Goal: Information Seeking & Learning: Learn about a topic

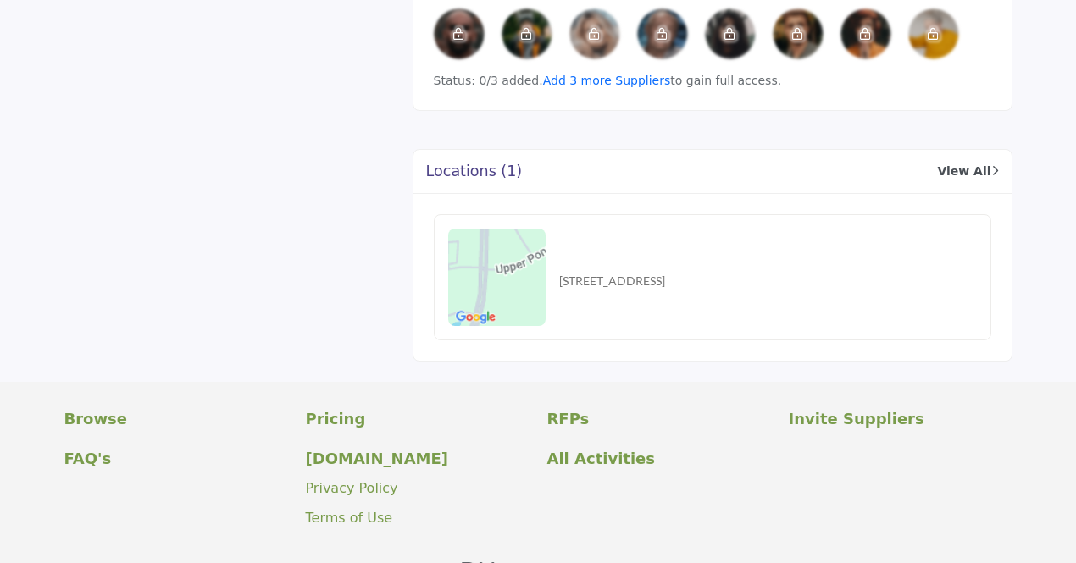
scroll to position [1263, 0]
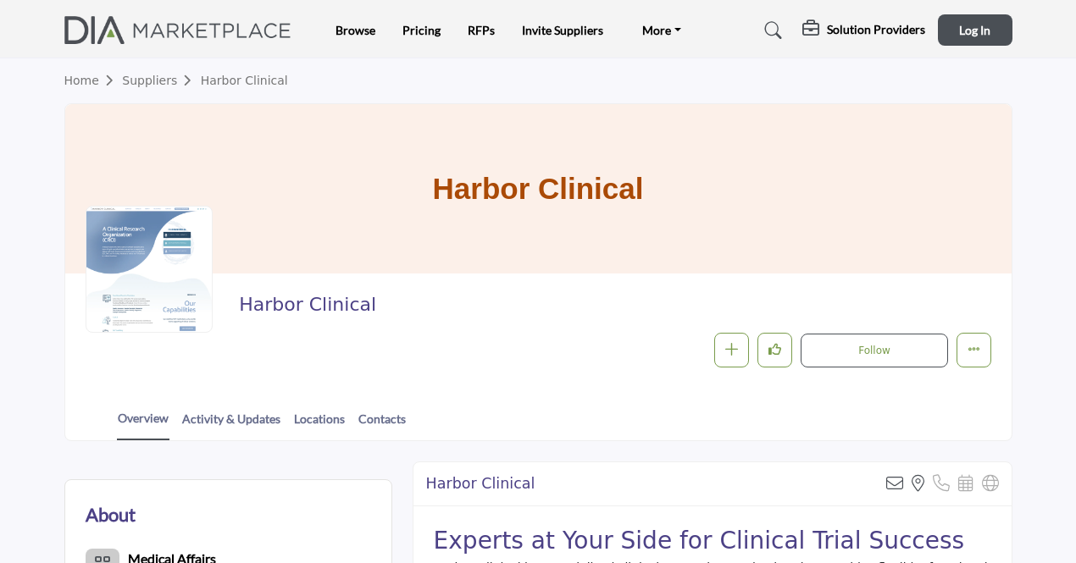
scroll to position [302, 0]
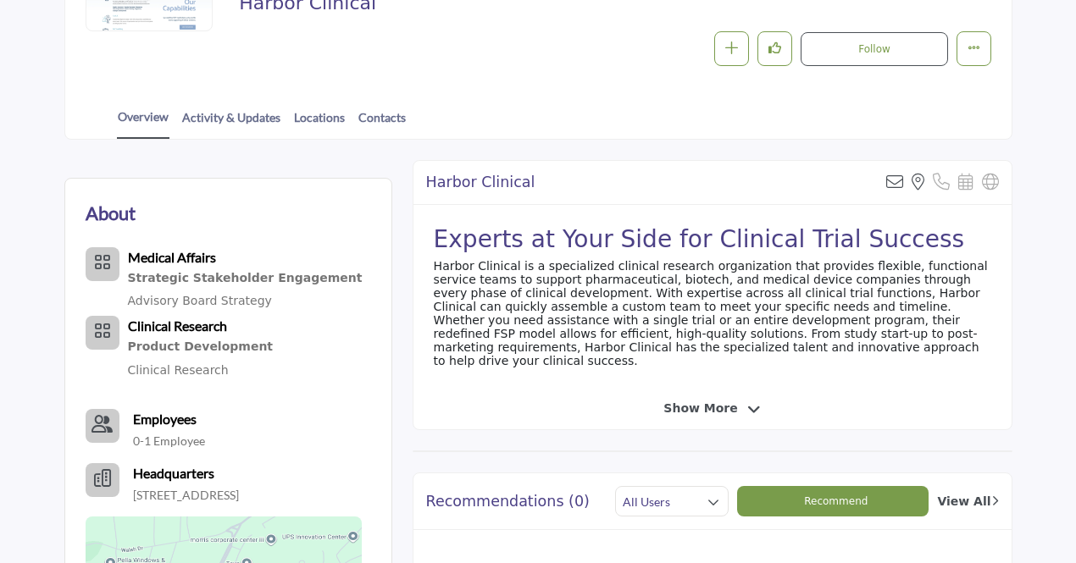
click at [491, 282] on div "Experts at Your Side for Clinical Trial Success Harbor Clinical is a specialize…" at bounding box center [712, 297] width 598 height 184
drag, startPoint x: 491, startPoint y: 282, endPoint x: 783, endPoint y: 281, distance: 291.5
click at [783, 281] on div "Experts at Your Side for Clinical Trial Success Harbor Clinical is a specialize…" at bounding box center [712, 297] width 598 height 184
copy div "pharmaceutical, biotech, and medical device companies"
